Goal: Check status: Check status

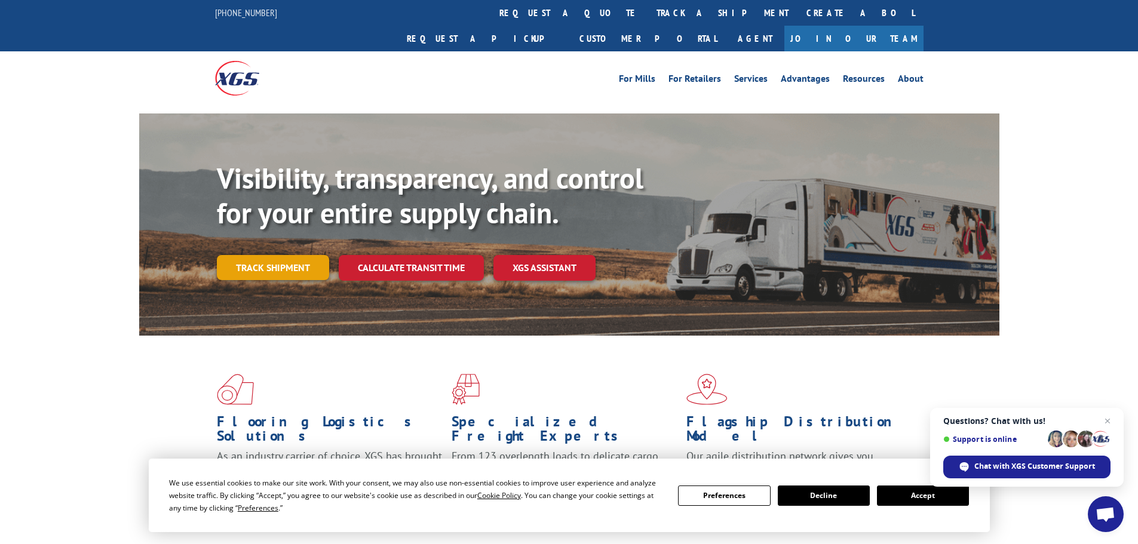
click at [274, 255] on link "Track shipment" at bounding box center [273, 267] width 112 height 25
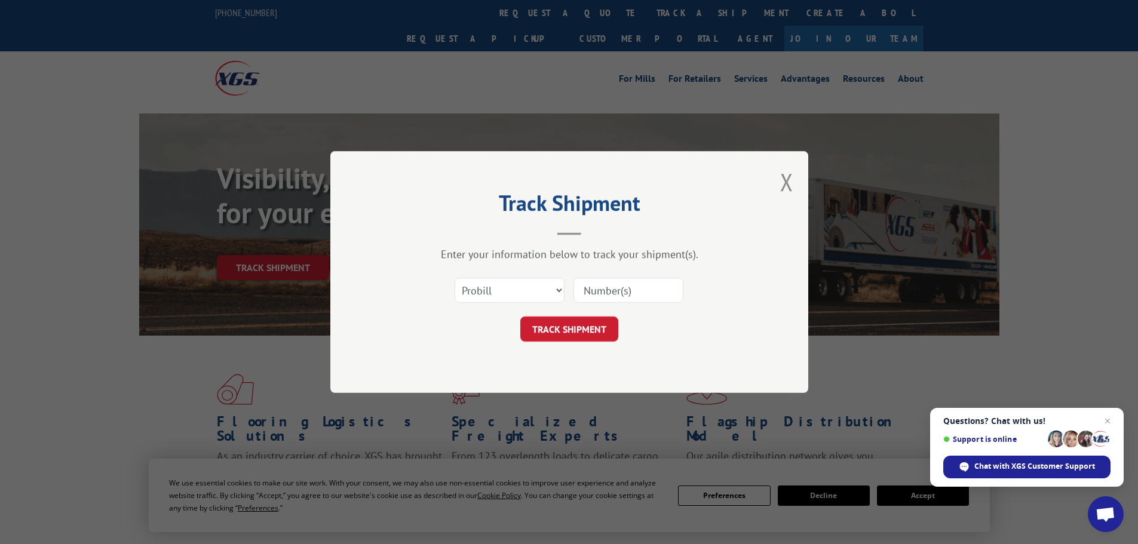
click at [587, 291] on input at bounding box center [629, 290] width 110 height 25
paste input "[URL][DOMAIN_NAME]"
type input "[URL][DOMAIN_NAME]"
drag, startPoint x: 675, startPoint y: 293, endPoint x: 177, endPoint y: 291, distance: 497.8
click at [188, 293] on div "Track Shipment Enter your information below to track your shipment(s). Select c…" at bounding box center [569, 272] width 1138 height 544
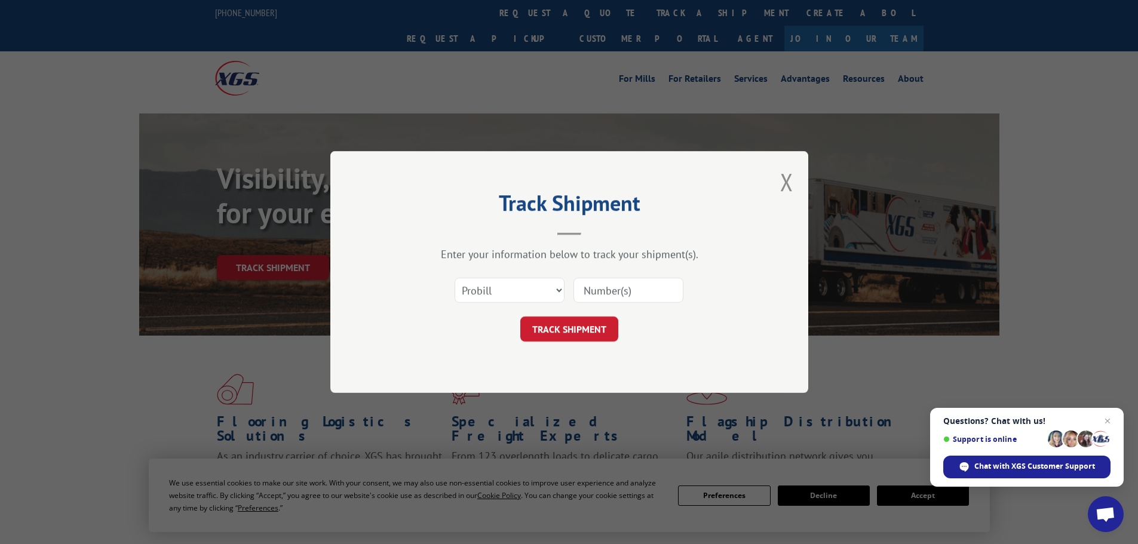
click at [604, 289] on input at bounding box center [629, 290] width 110 height 25
paste input "17229523"
type input "17229523"
click at [595, 321] on button "TRACK SHIPMENT" at bounding box center [569, 329] width 98 height 25
